Goal: Task Accomplishment & Management: Use online tool/utility

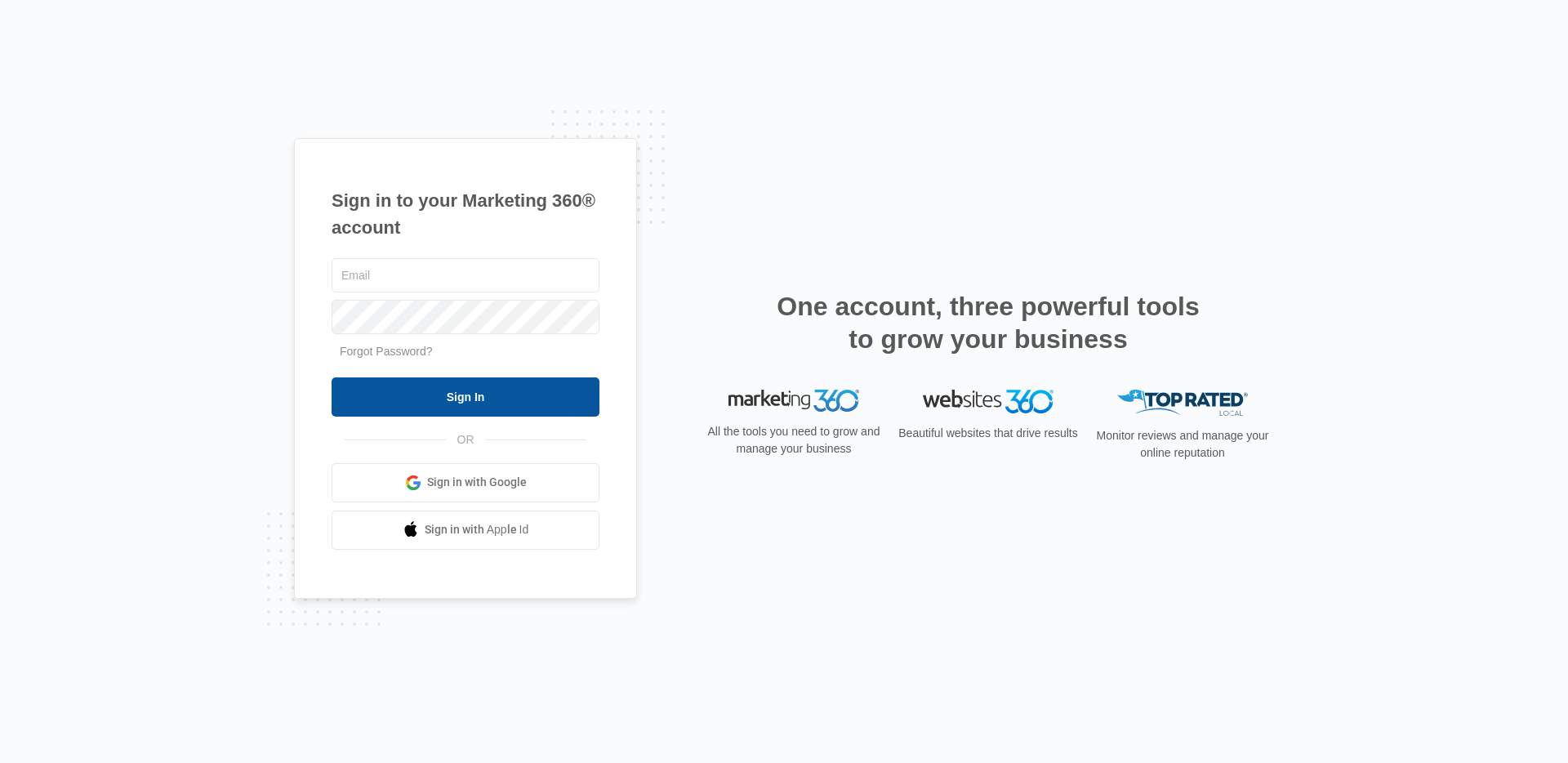
type input "jennifer.dionne@madwire.com"
click at [450, 409] on input "Sign In" at bounding box center [466, 396] width 268 height 40
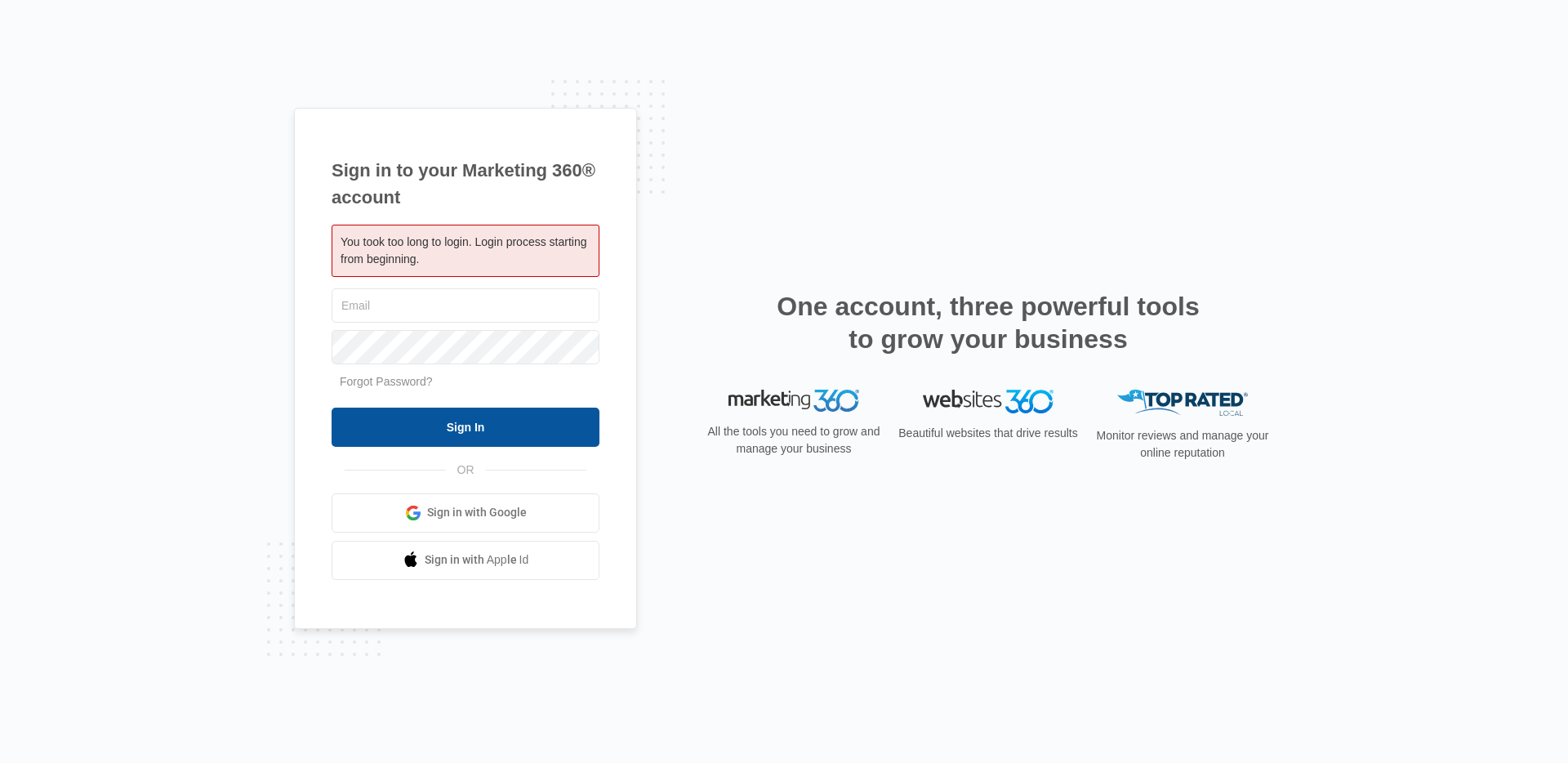
type input "[PERSON_NAME][EMAIL_ADDRESS][PERSON_NAME][DOMAIN_NAME]"
click at [472, 428] on input "Sign In" at bounding box center [466, 426] width 268 height 40
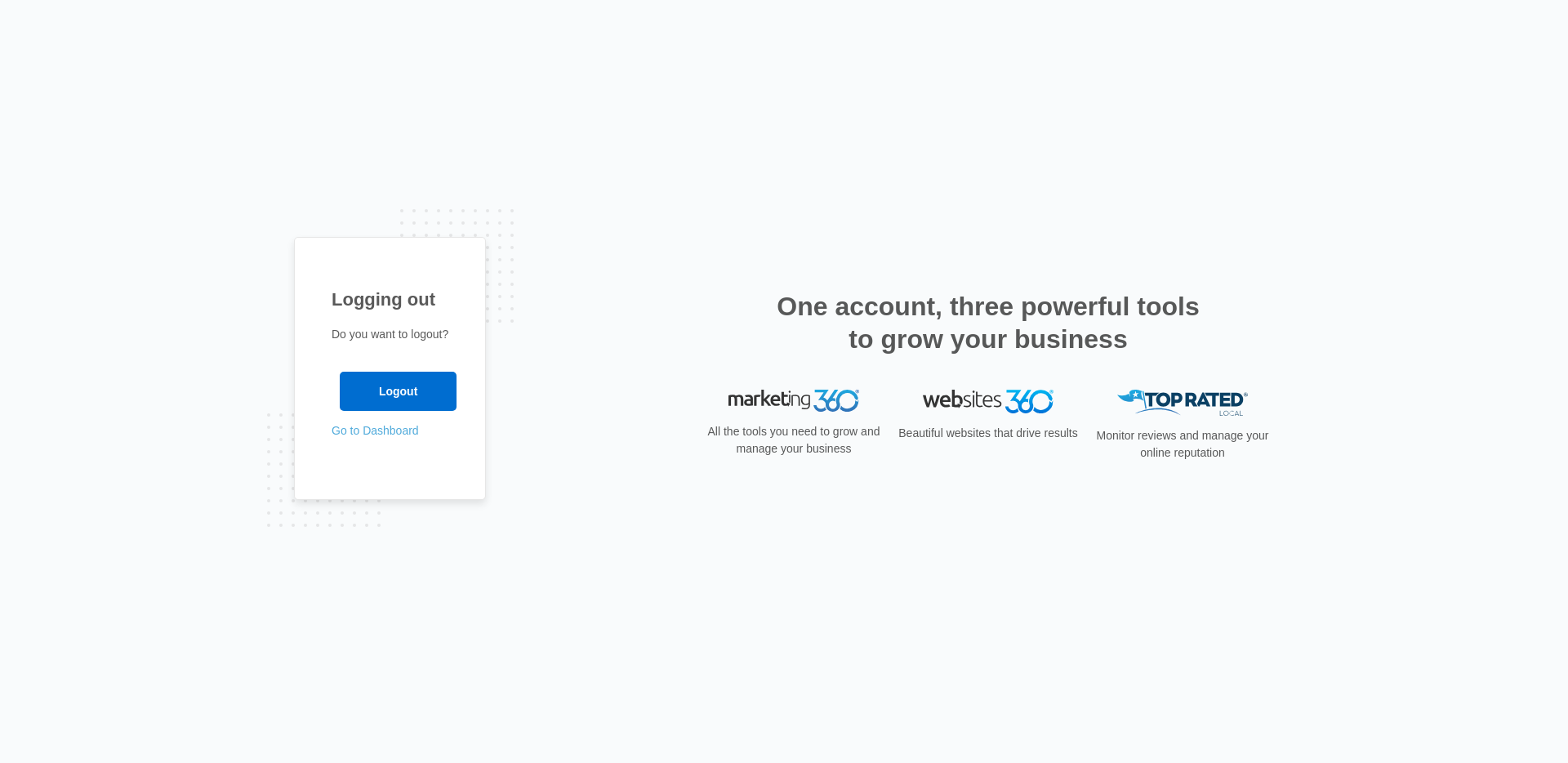
click at [375, 432] on link "Go to Dashboard" at bounding box center [375, 430] width 88 height 14
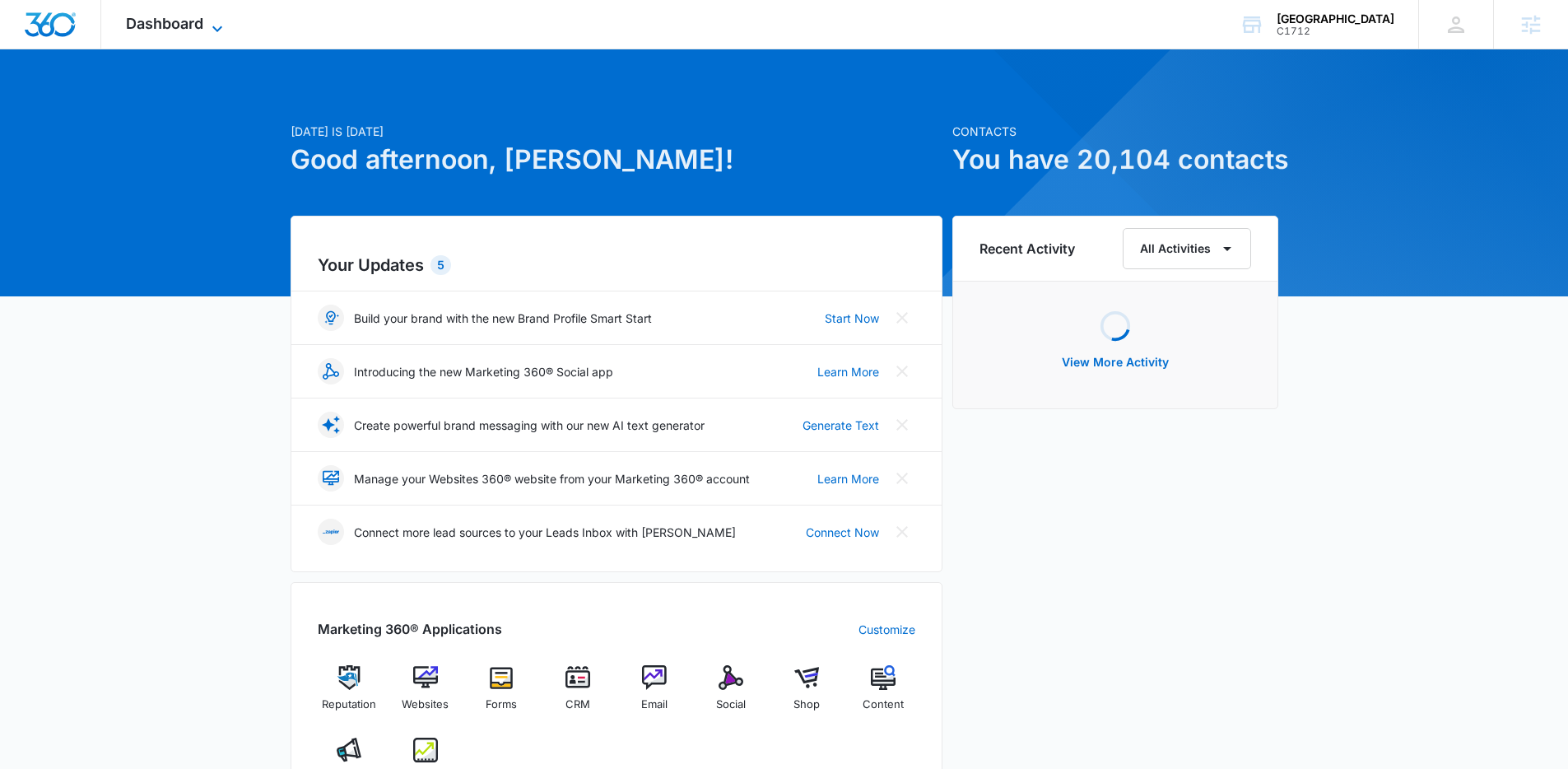
click at [170, 29] on span "Dashboard" at bounding box center [165, 23] width 78 height 17
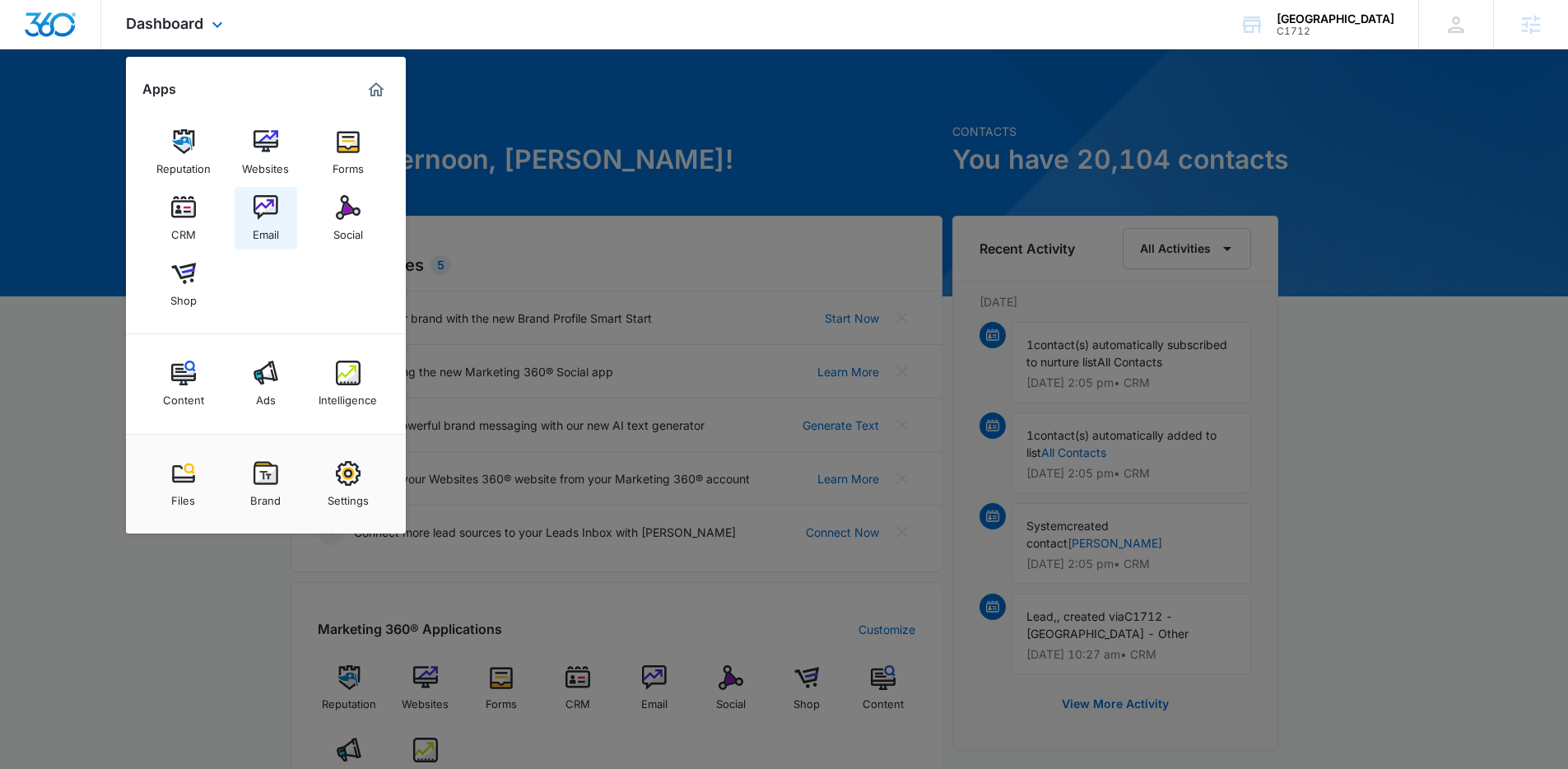
click at [272, 221] on div "Email" at bounding box center [266, 230] width 26 height 21
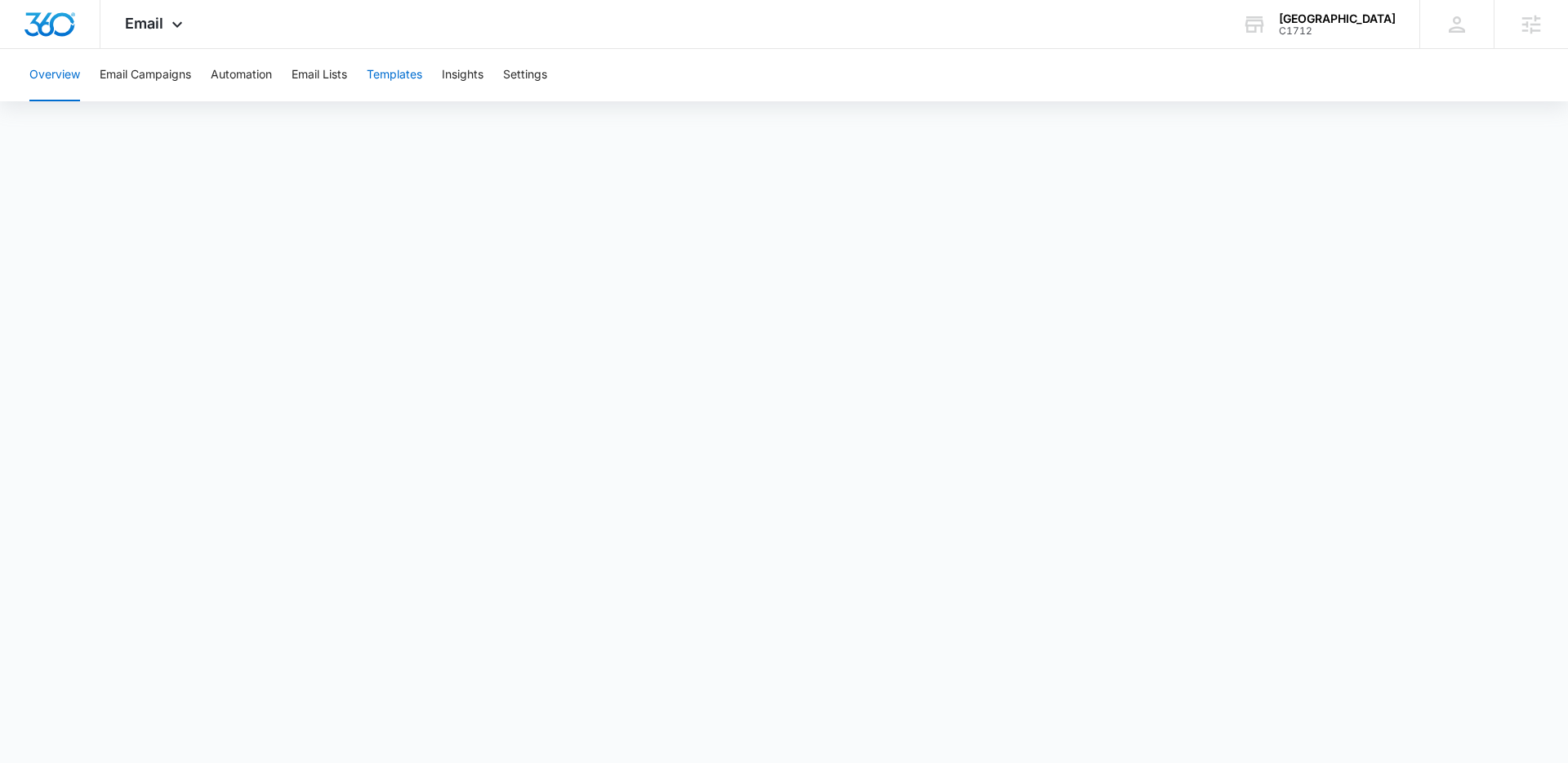
click at [413, 71] on button "Templates" at bounding box center [395, 75] width 56 height 52
click at [233, 71] on button "Automation" at bounding box center [240, 75] width 61 height 52
click at [156, 20] on span "Email" at bounding box center [145, 23] width 39 height 17
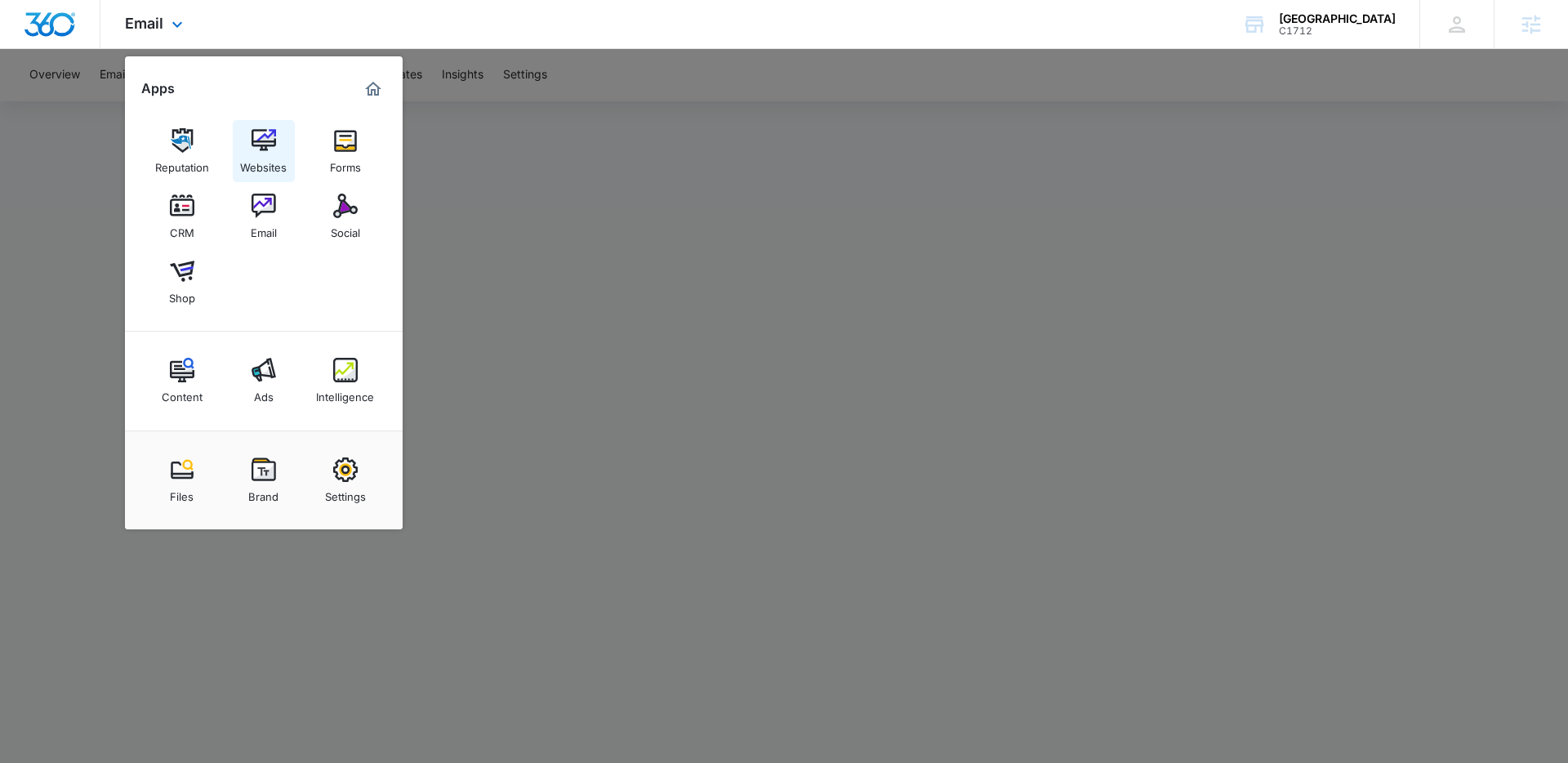
click at [272, 147] on img at bounding box center [263, 140] width 24 height 24
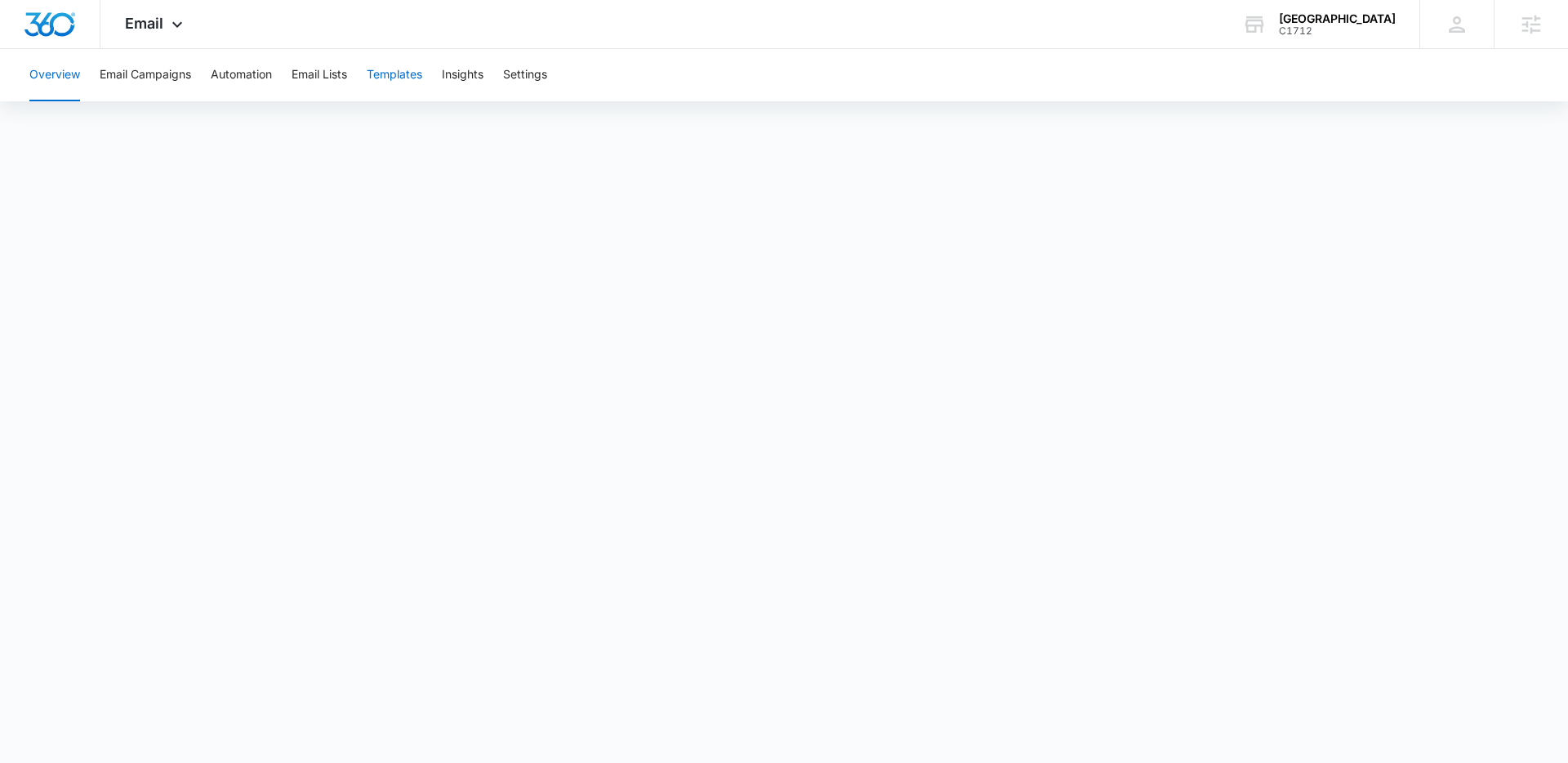
click at [397, 71] on button "Templates" at bounding box center [395, 75] width 56 height 52
click at [245, 83] on button "Automation" at bounding box center [240, 75] width 61 height 52
click at [136, 29] on span "Email" at bounding box center [145, 23] width 39 height 17
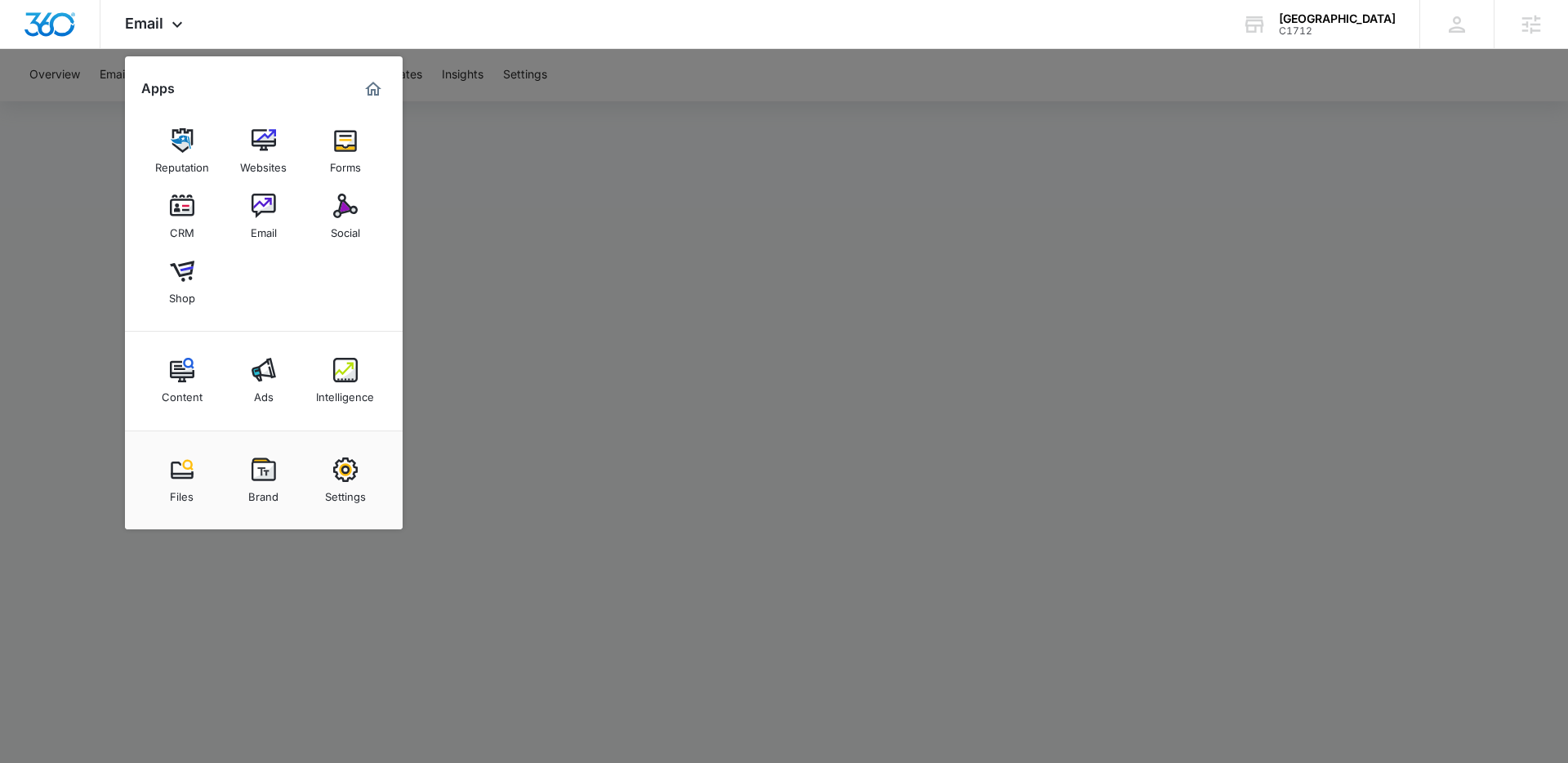
drag, startPoint x: 266, startPoint y: 161, endPoint x: 495, endPoint y: 177, distance: 229.6
click at [266, 161] on div "Websites" at bounding box center [263, 163] width 46 height 21
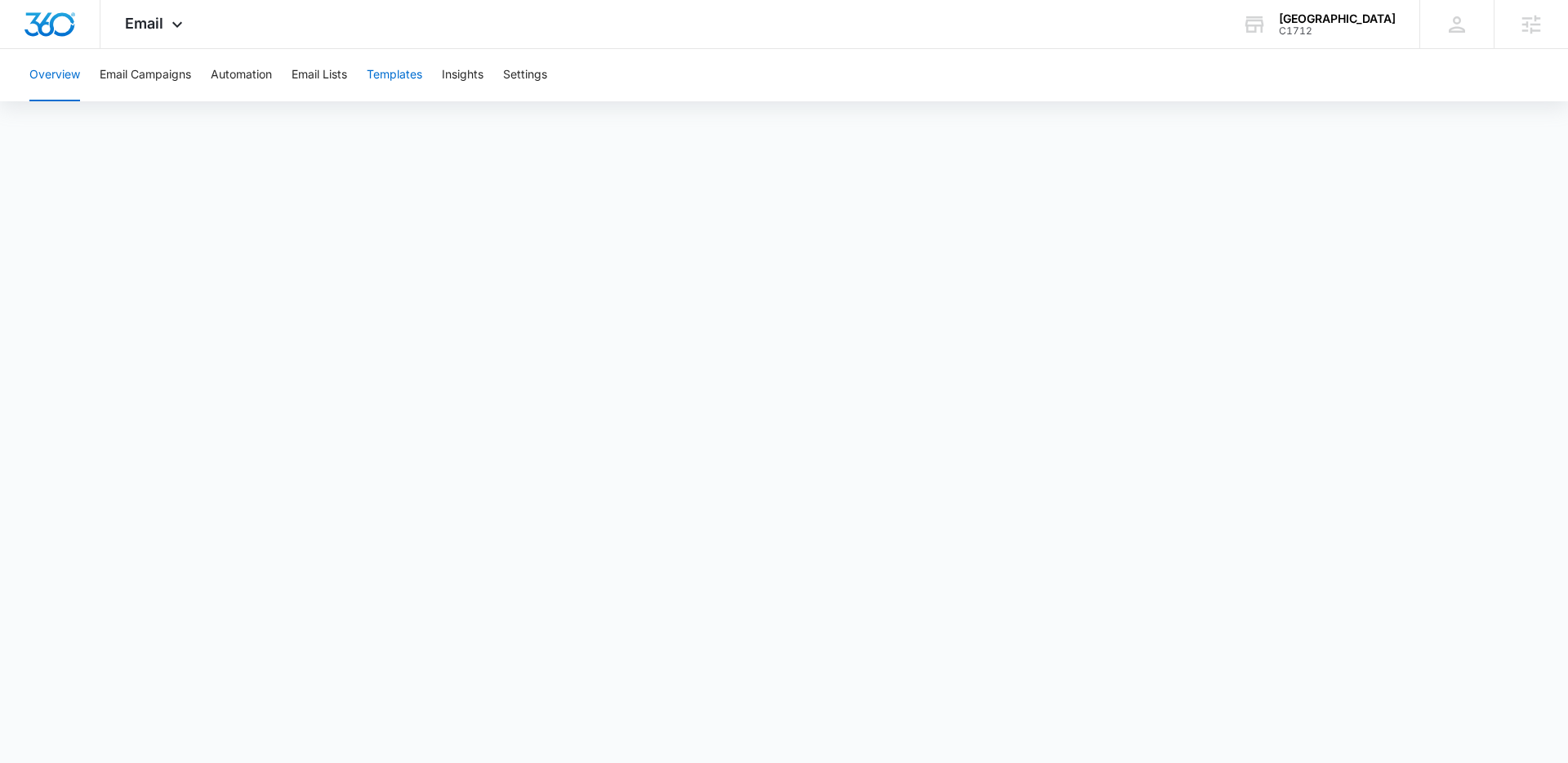
click at [399, 72] on button "Templates" at bounding box center [395, 75] width 56 height 52
click at [251, 80] on button "Automation" at bounding box center [240, 75] width 61 height 52
